Goal: Information Seeking & Learning: Learn about a topic

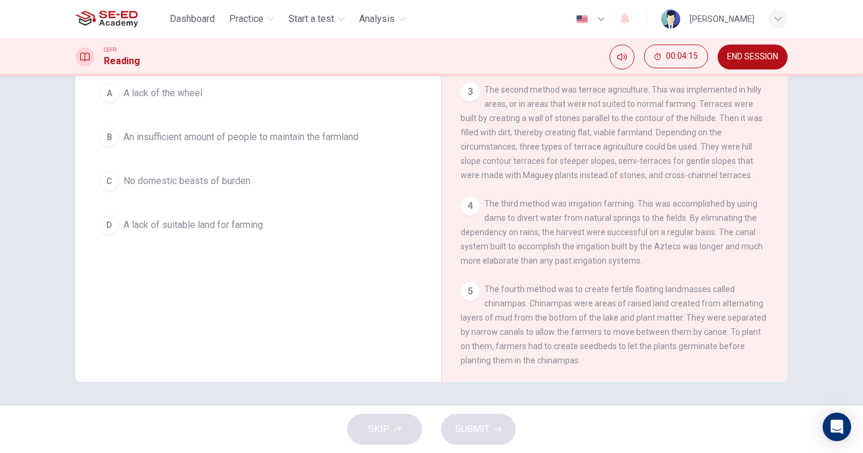
scroll to position [105, 0]
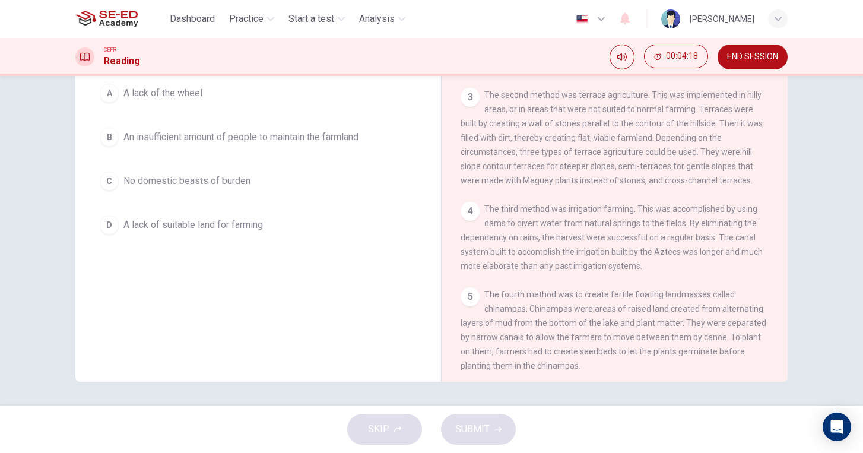
click at [497, 256] on div "4 The third method was irrigation farming. This was accomplished by using dams …" at bounding box center [615, 237] width 309 height 71
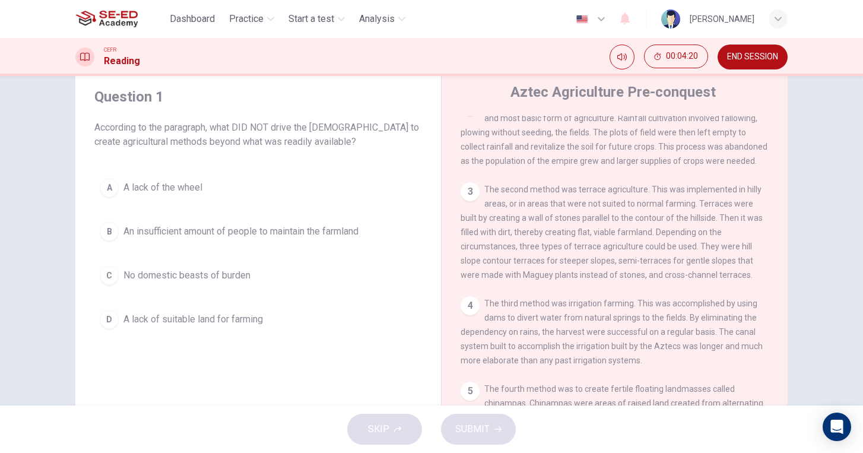
scroll to position [36, 0]
click at [105, 230] on div "B" at bounding box center [109, 232] width 19 height 19
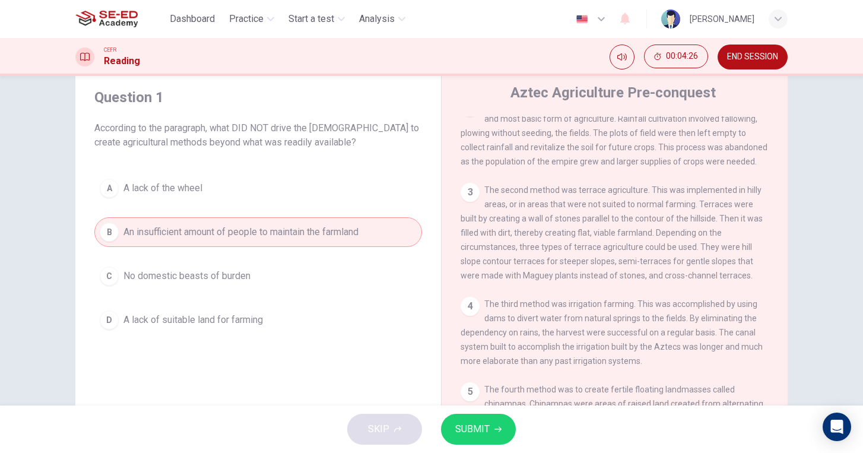
click at [488, 439] on button "SUBMIT" at bounding box center [478, 429] width 75 height 31
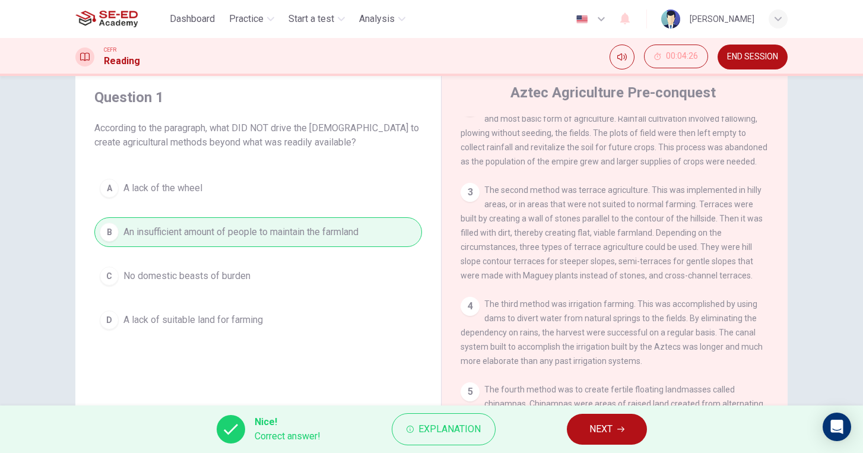
click at [603, 426] on span "NEXT" at bounding box center [601, 429] width 23 height 17
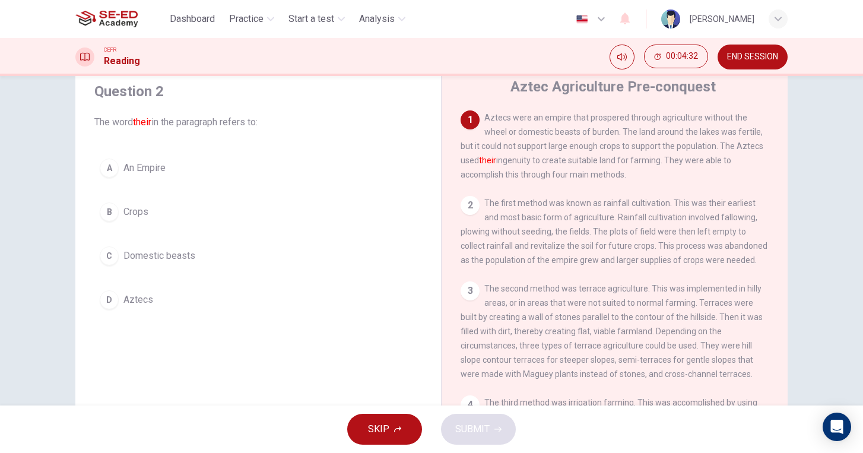
scroll to position [0, 0]
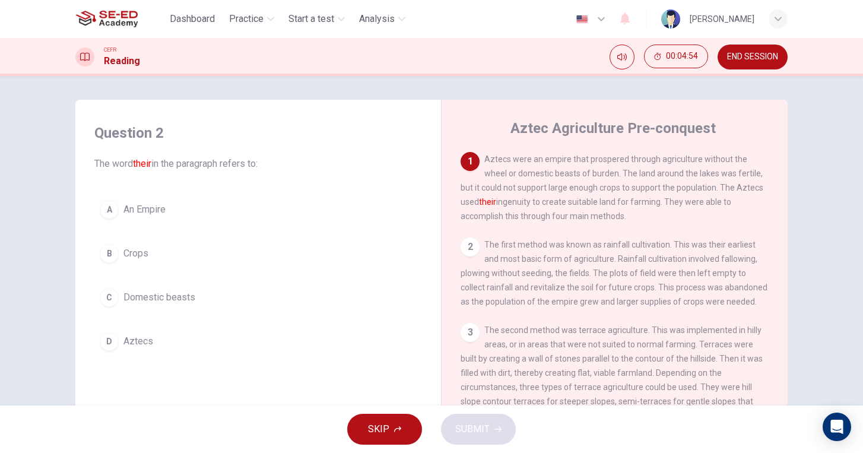
click at [110, 300] on div "C" at bounding box center [109, 297] width 19 height 19
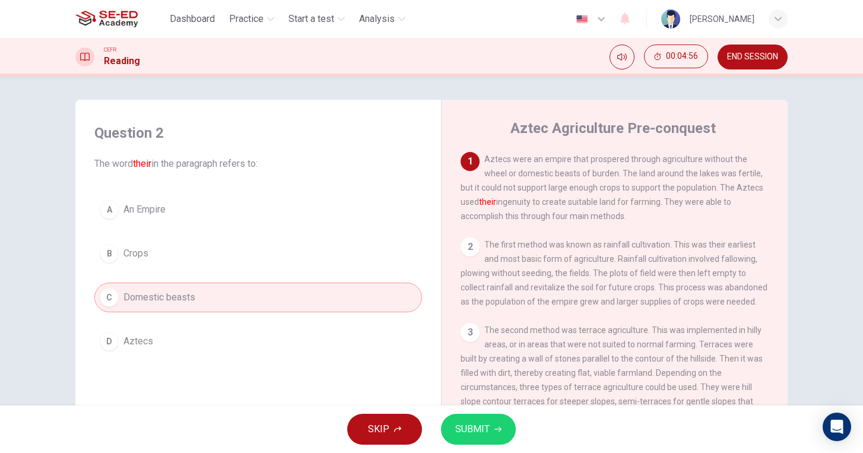
click at [469, 429] on span "SUBMIT" at bounding box center [472, 429] width 34 height 17
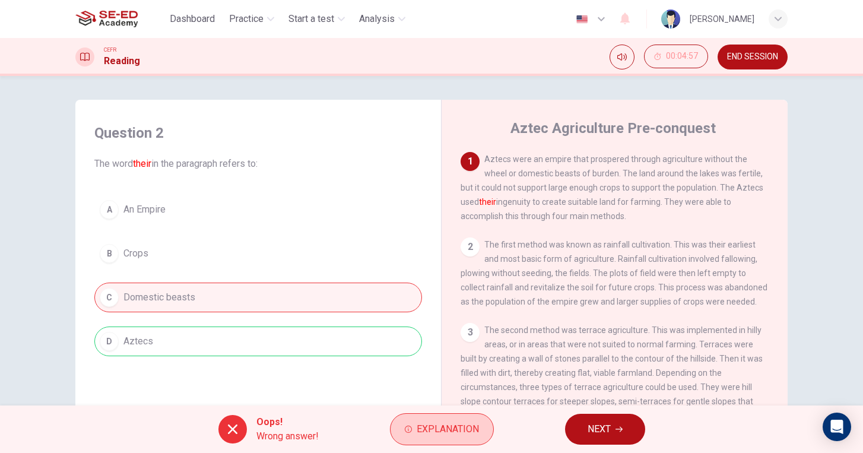
click at [422, 430] on span "Explanation" at bounding box center [448, 429] width 62 height 17
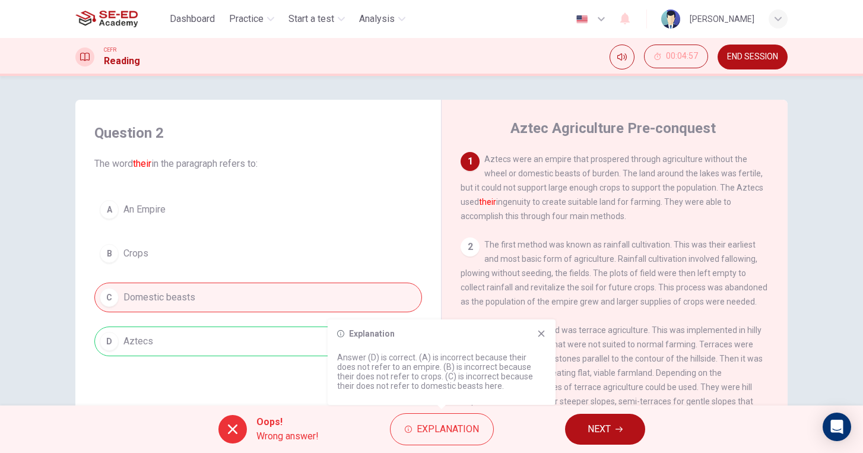
click at [546, 330] on div "Explanation Answer (D) is correct. (A) is incorrect because their does not refe…" at bounding box center [442, 362] width 228 height 86
click at [539, 335] on icon at bounding box center [542, 334] width 7 height 7
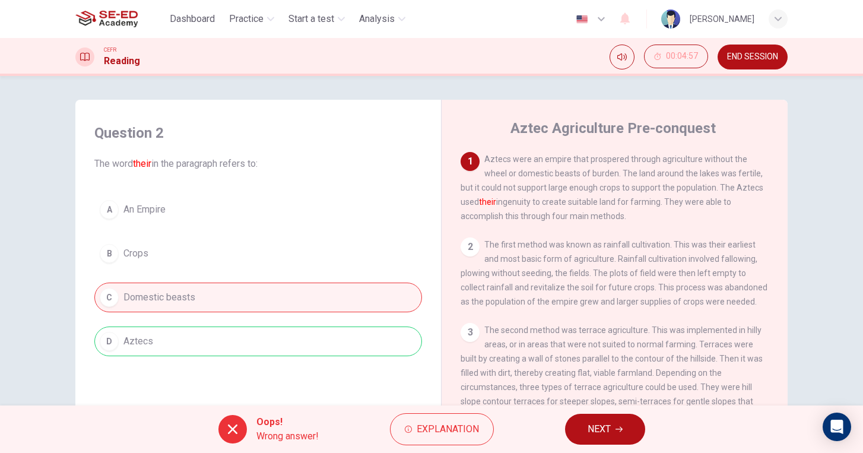
click at [616, 428] on icon "button" at bounding box center [619, 429] width 7 height 7
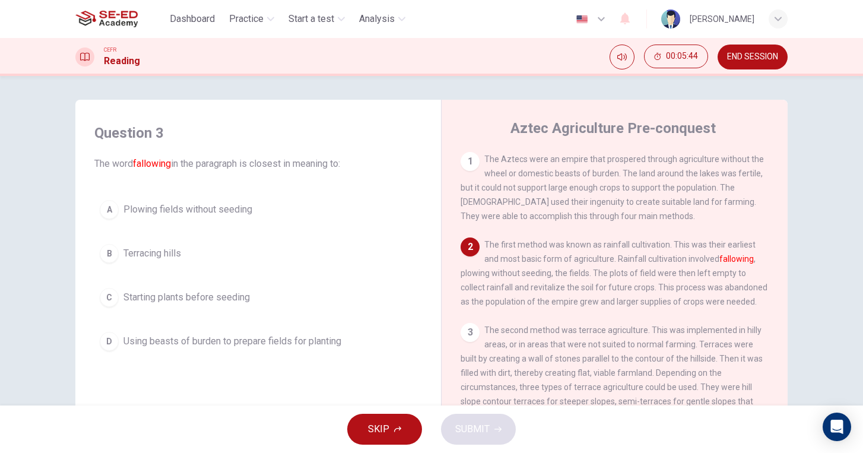
click at [115, 300] on div "C" at bounding box center [109, 297] width 19 height 19
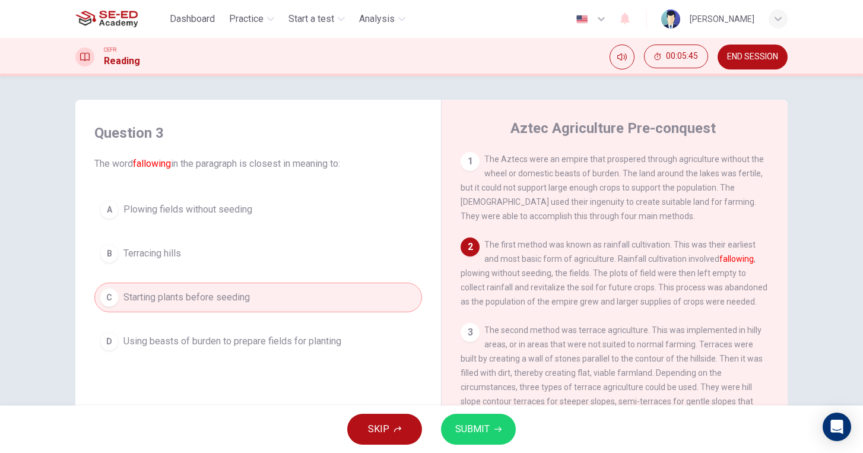
click at [492, 432] on button "SUBMIT" at bounding box center [478, 429] width 75 height 31
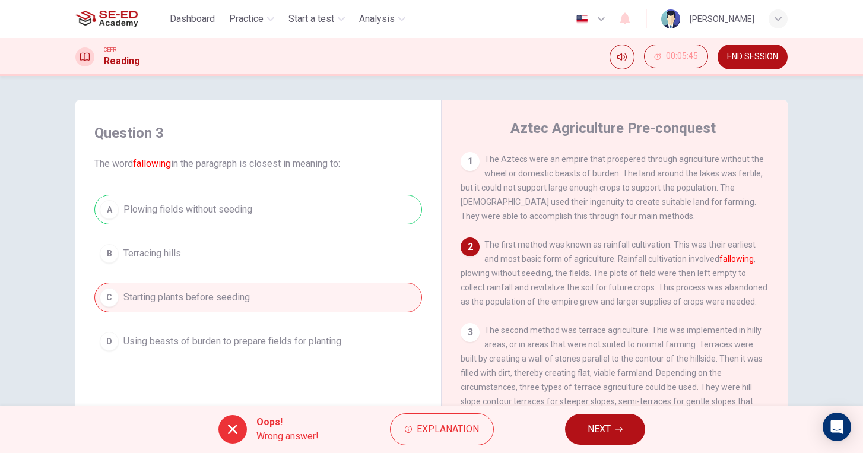
click at [603, 432] on span "NEXT" at bounding box center [599, 429] width 23 height 17
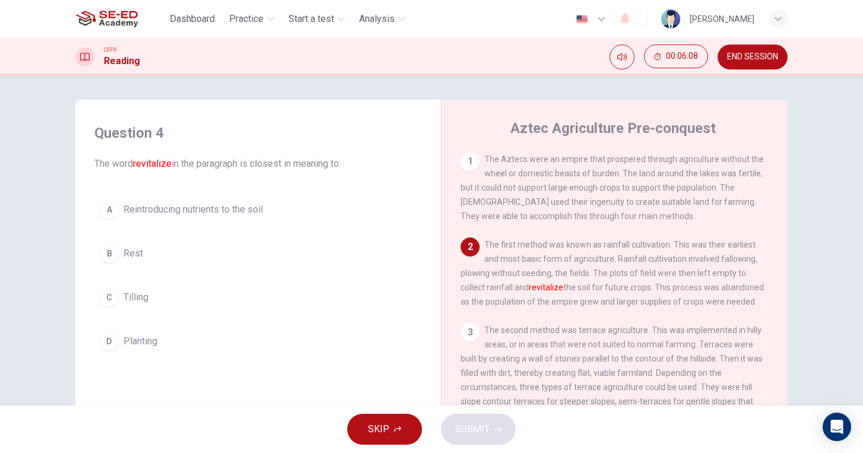
click at [114, 344] on div "D" at bounding box center [109, 341] width 19 height 19
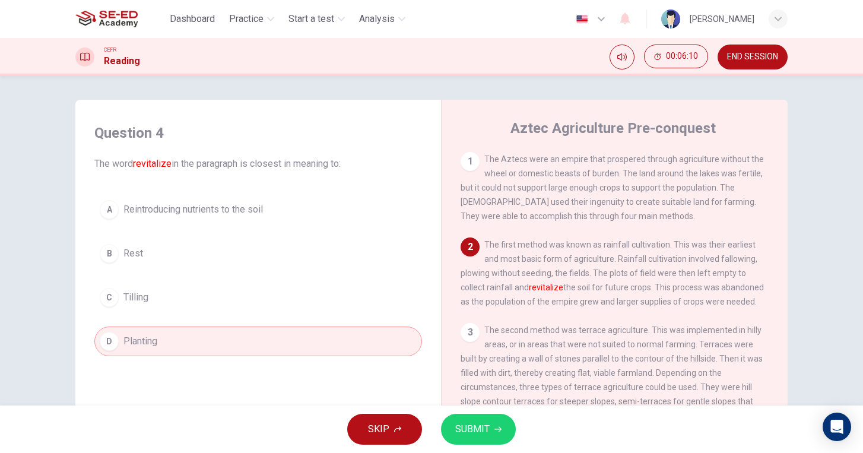
click at [479, 435] on span "SUBMIT" at bounding box center [472, 429] width 34 height 17
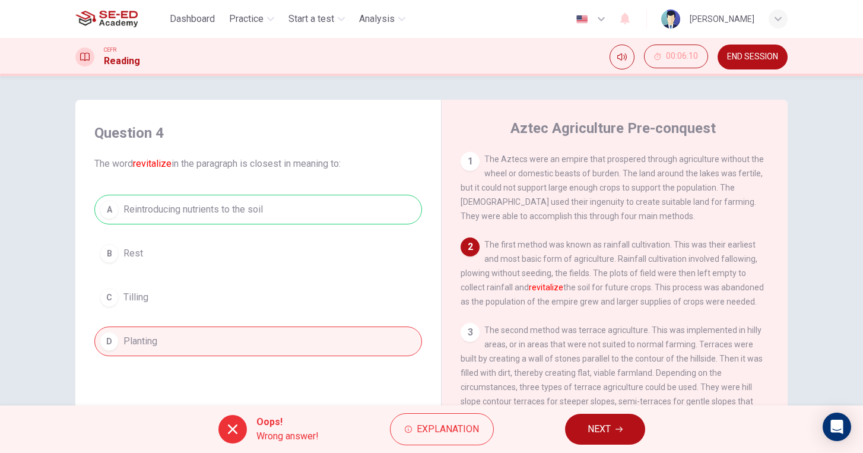
click at [752, 55] on span "END SESSION" at bounding box center [752, 57] width 51 height 10
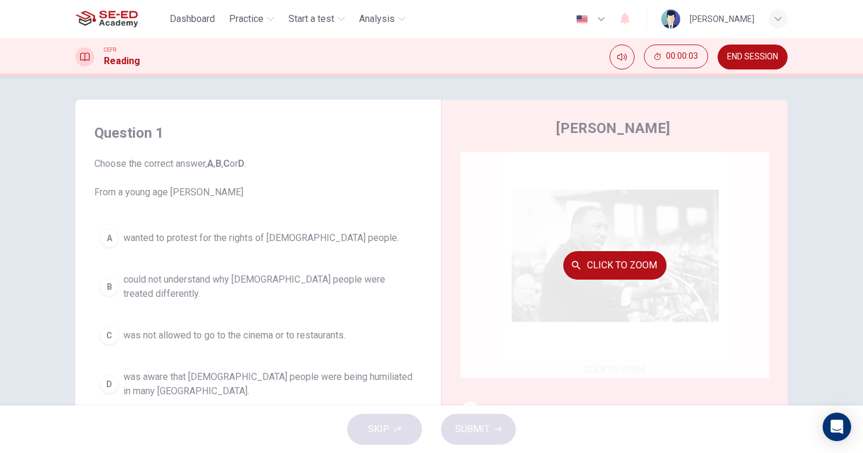
click at [751, 251] on div "Click to Zoom" at bounding box center [615, 265] width 309 height 226
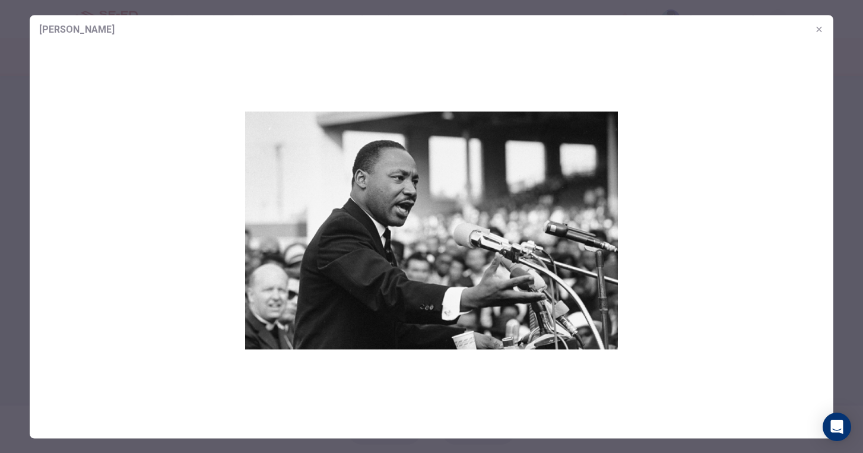
click at [817, 28] on icon "button" at bounding box center [820, 29] width 10 height 10
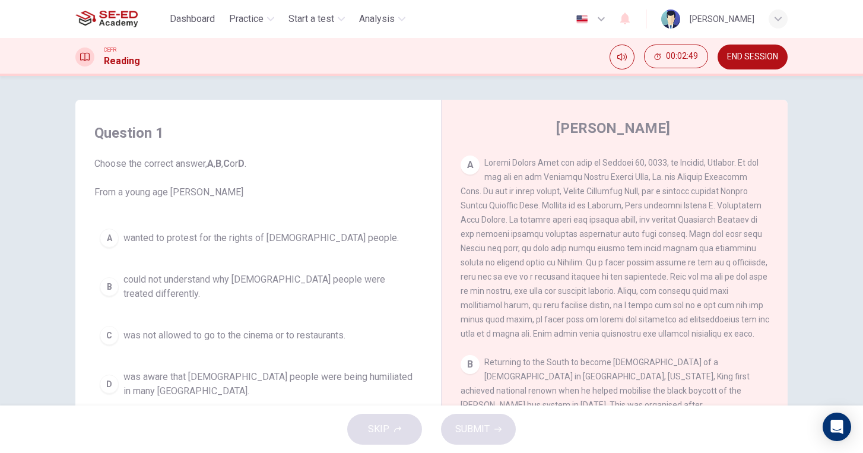
scroll to position [254, 0]
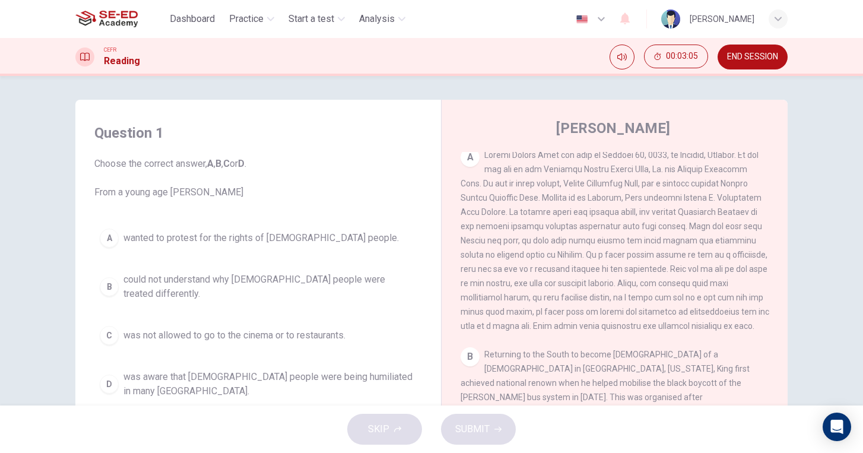
click at [113, 283] on div "B" at bounding box center [109, 286] width 19 height 19
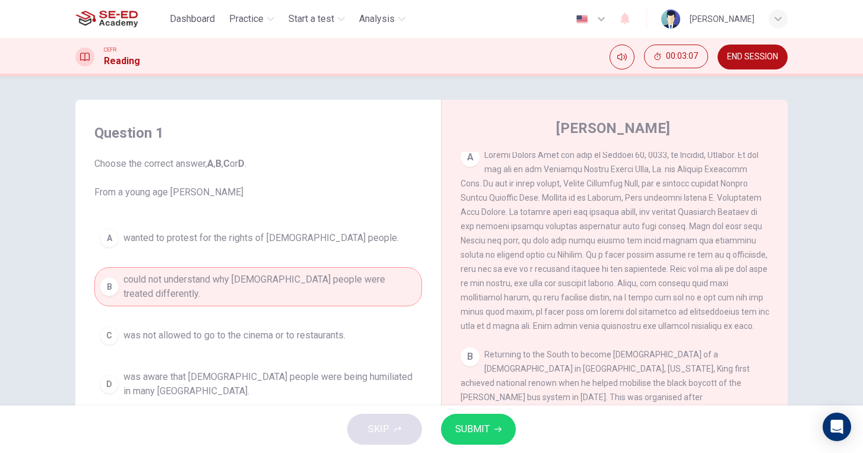
click at [482, 429] on span "SUBMIT" at bounding box center [472, 429] width 34 height 17
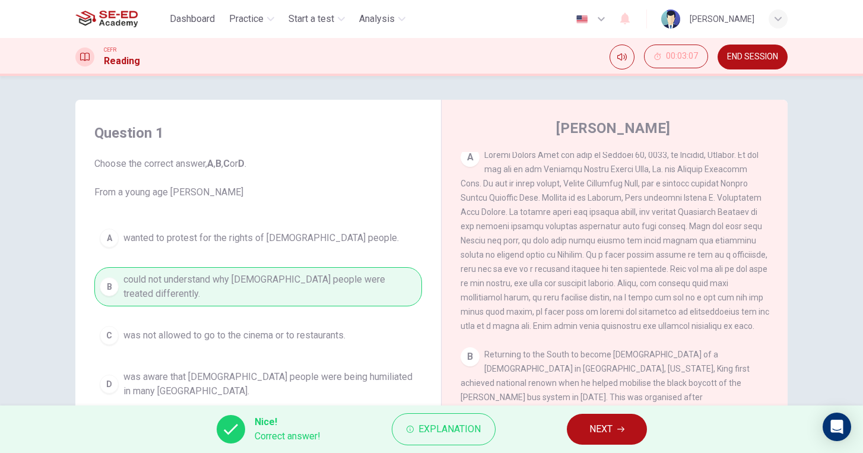
click at [615, 432] on button "NEXT" at bounding box center [607, 429] width 80 height 31
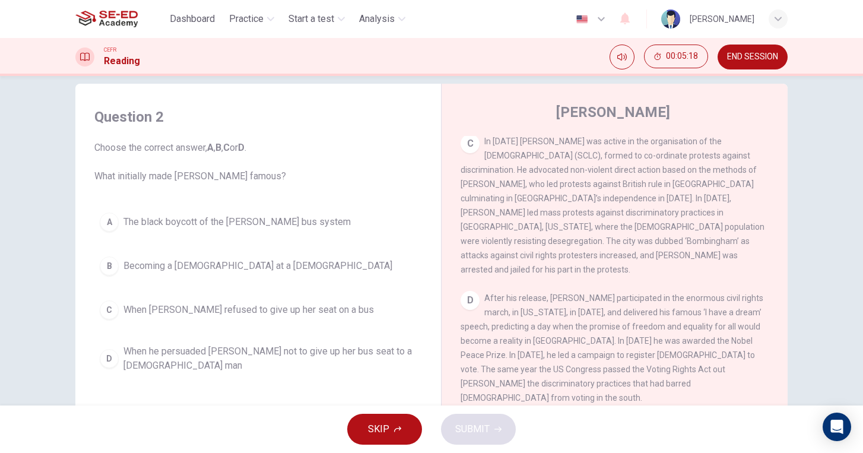
scroll to position [22, 0]
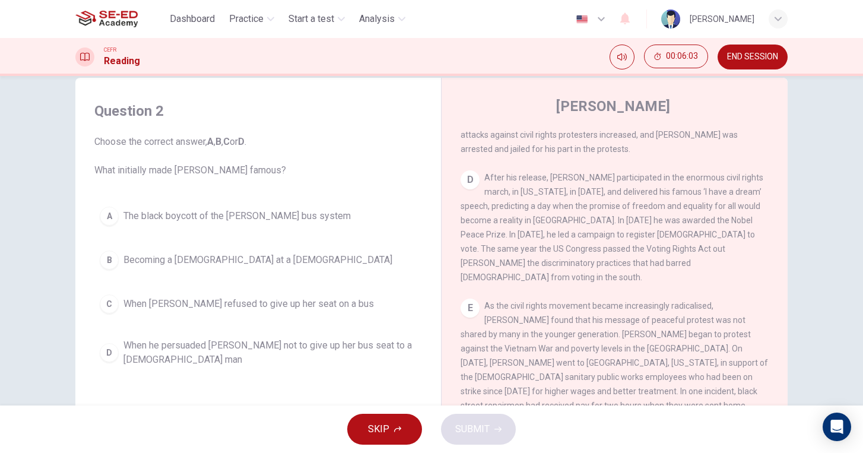
scroll to position [762, 0]
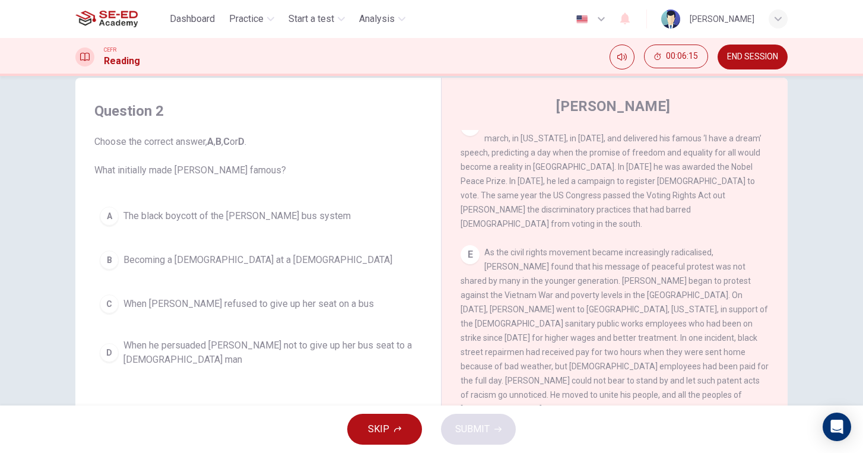
click at [111, 357] on div "D" at bounding box center [109, 352] width 19 height 19
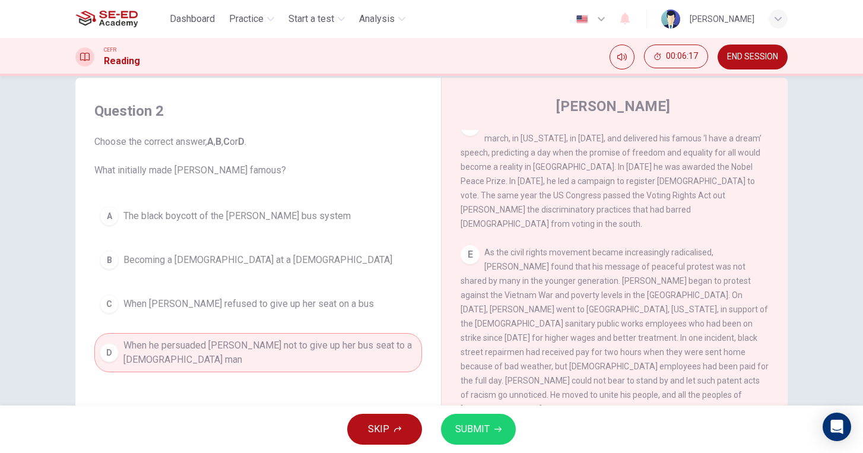
click at [482, 430] on span "SUBMIT" at bounding box center [472, 429] width 34 height 17
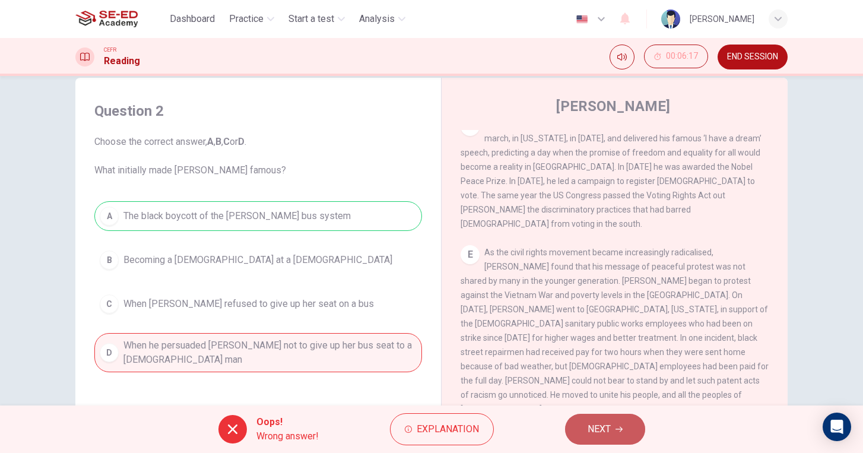
click at [606, 429] on span "NEXT" at bounding box center [599, 429] width 23 height 17
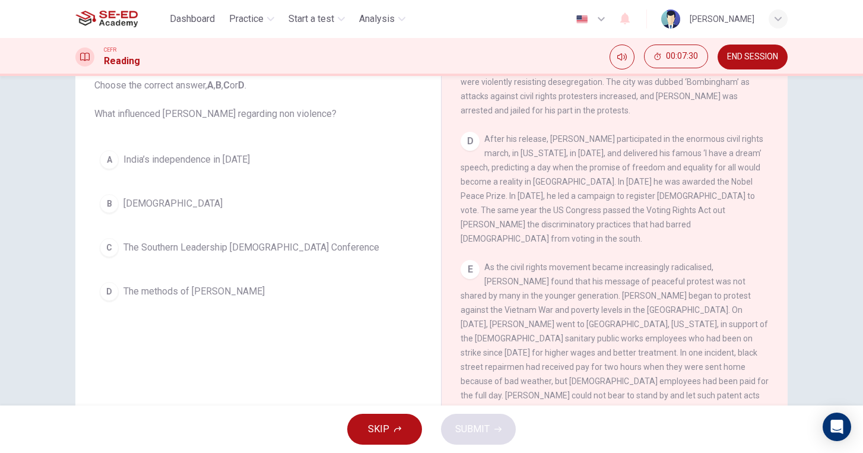
scroll to position [75, 0]
click at [111, 167] on div "A" at bounding box center [109, 162] width 19 height 19
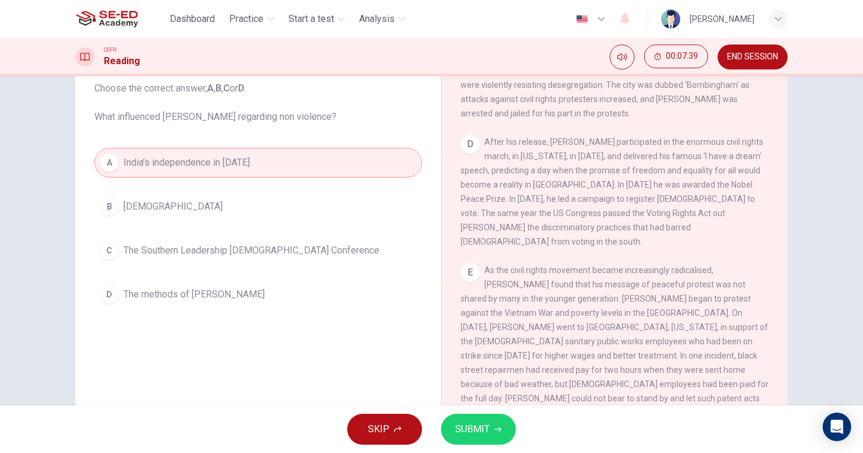
click at [472, 425] on span "SUBMIT" at bounding box center [472, 429] width 34 height 17
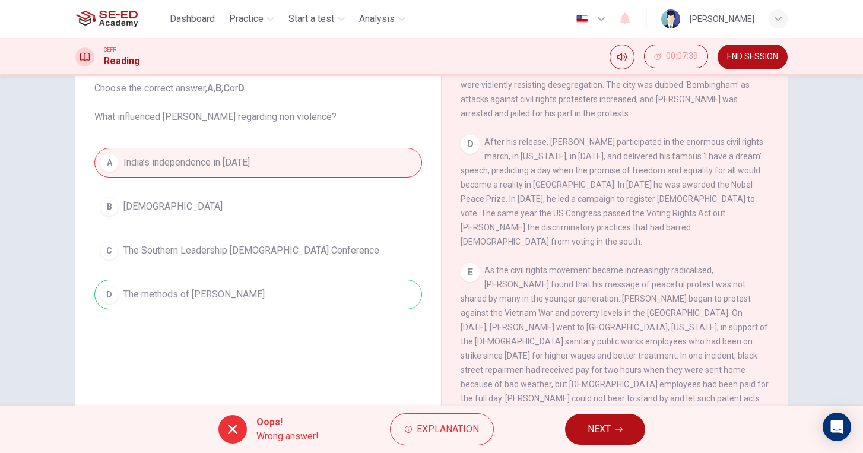
click at [605, 435] on span "NEXT" at bounding box center [599, 429] width 23 height 17
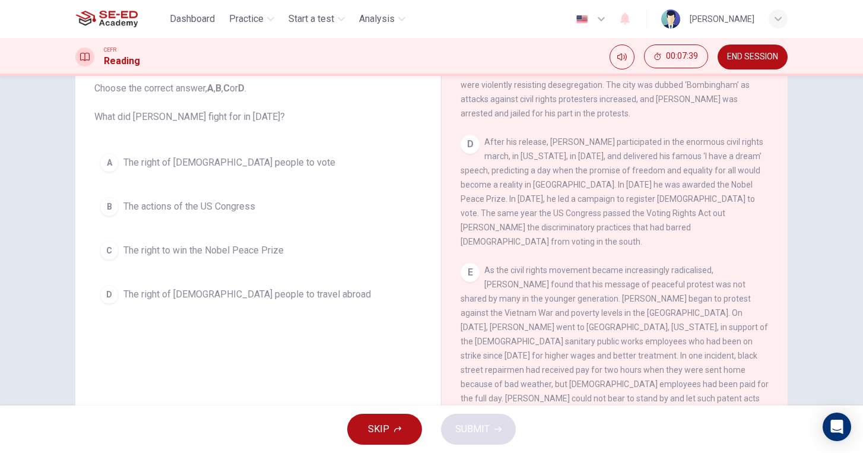
click at [758, 60] on span "END SESSION" at bounding box center [752, 57] width 51 height 10
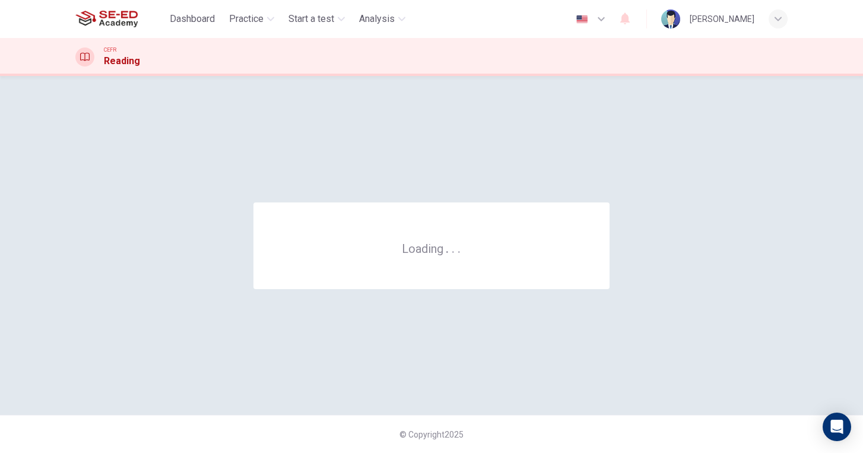
scroll to position [0, 0]
